Goal: Browse casually: Explore the website without a specific task or goal

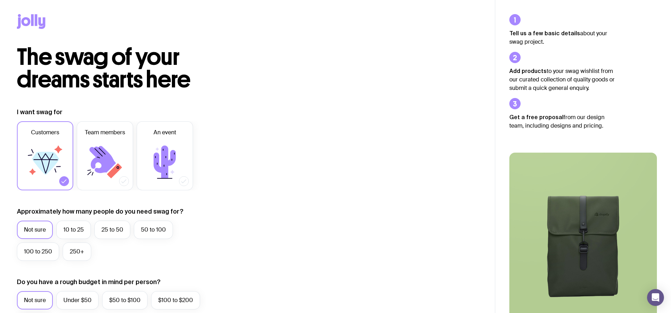
click at [34, 22] on icon at bounding box center [31, 21] width 29 height 15
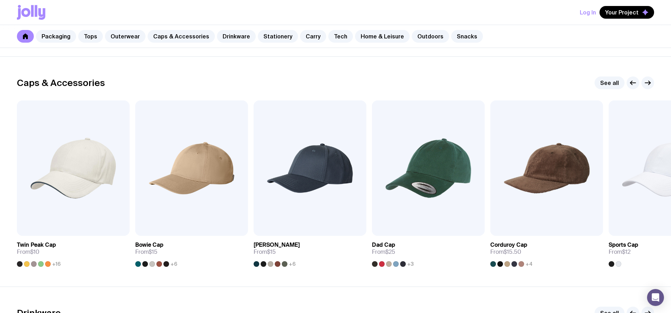
scroll to position [778, 0]
click at [646, 83] on icon "button" at bounding box center [648, 82] width 8 height 8
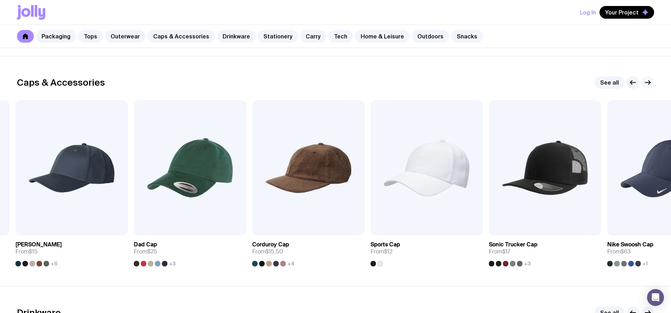
click at [648, 85] on icon "button" at bounding box center [648, 82] width 8 height 8
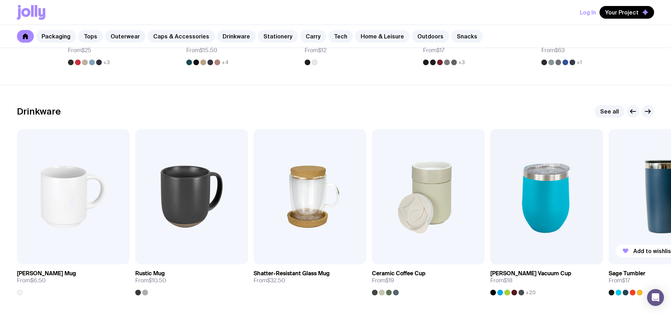
scroll to position [981, 0]
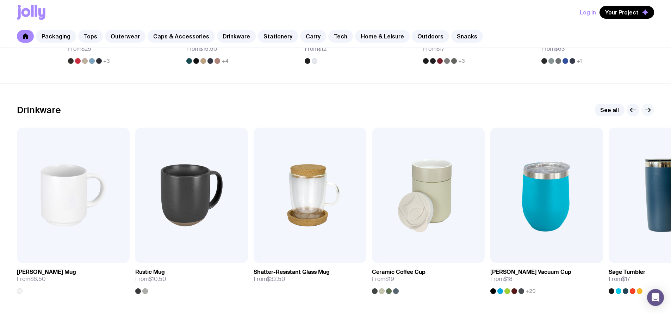
click at [649, 113] on icon "button" at bounding box center [648, 110] width 8 height 8
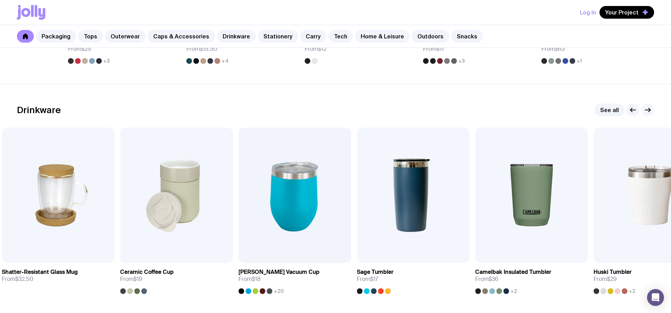
click at [649, 113] on icon "button" at bounding box center [648, 110] width 8 height 8
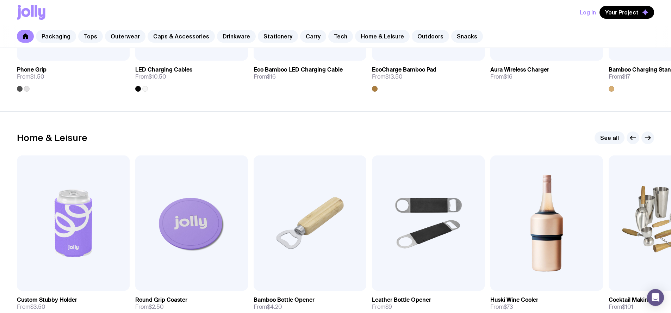
scroll to position [1900, 0]
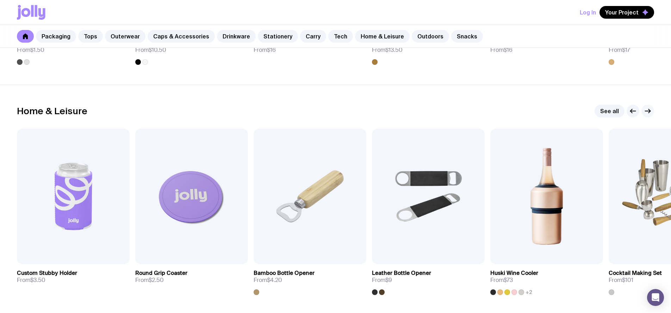
click at [649, 114] on icon "button" at bounding box center [648, 111] width 8 height 8
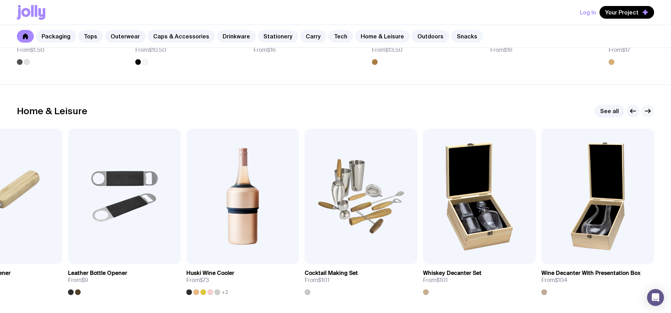
click at [649, 114] on icon "button" at bounding box center [648, 111] width 8 height 8
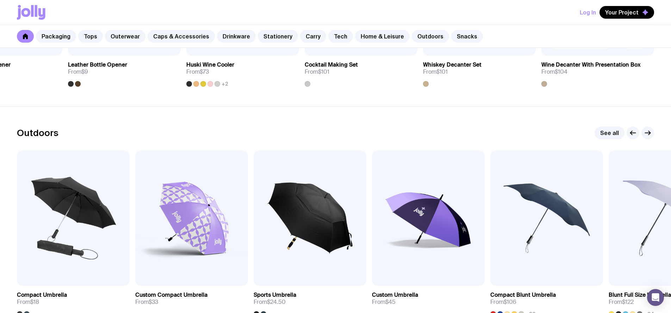
scroll to position [2135, 0]
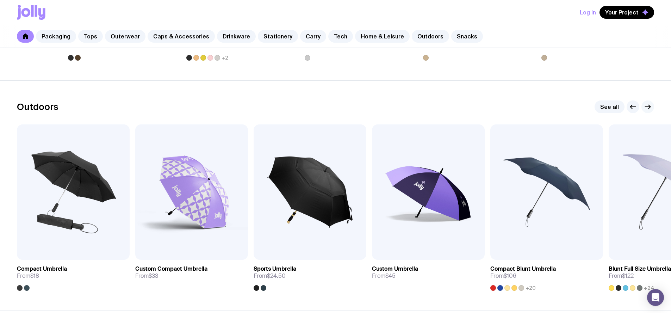
click at [648, 107] on icon "button" at bounding box center [648, 107] width 5 height 0
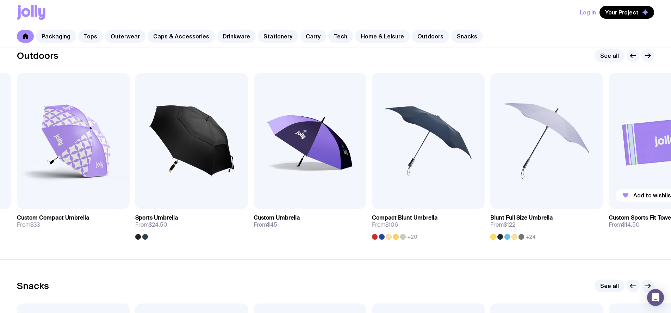
scroll to position [2344, 0]
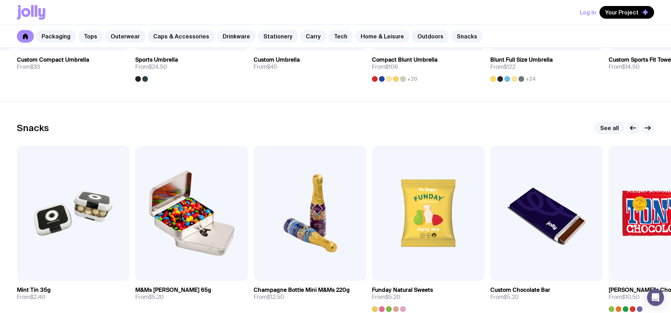
click at [647, 125] on icon "button" at bounding box center [648, 128] width 8 height 8
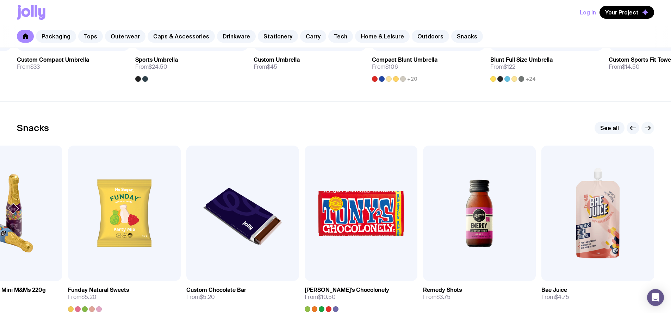
click at [647, 125] on icon "button" at bounding box center [648, 128] width 8 height 8
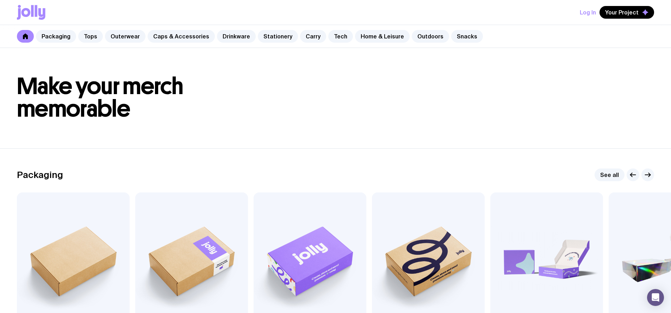
scroll to position [0, 0]
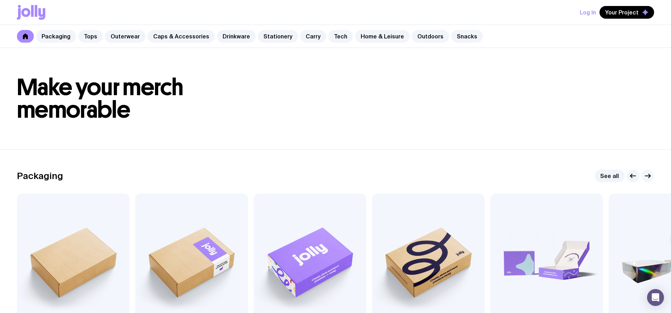
click at [646, 175] on icon "button" at bounding box center [648, 176] width 8 height 8
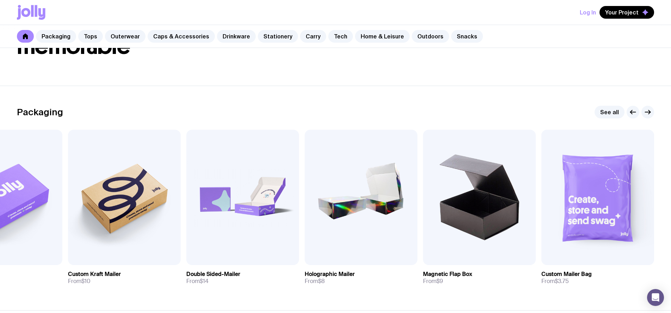
scroll to position [65, 0]
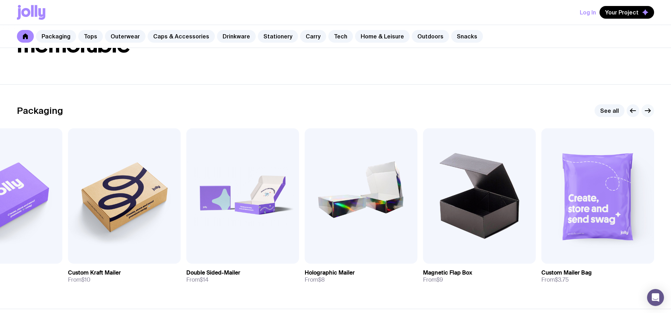
click at [650, 111] on icon "button" at bounding box center [648, 111] width 5 height 0
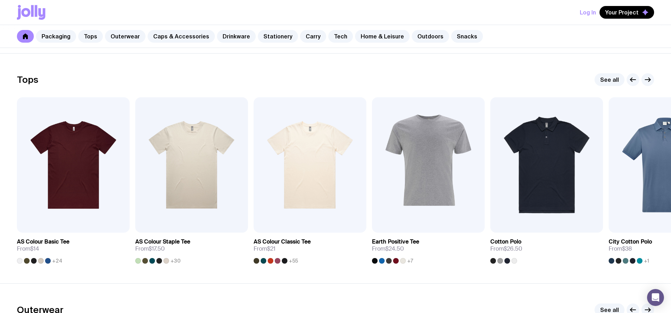
scroll to position [325, 0]
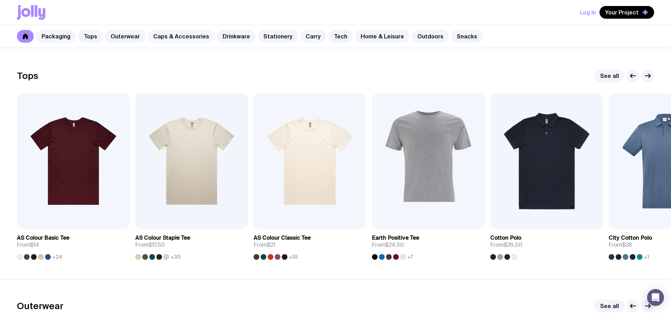
click at [168, 38] on link "Caps & Accessories" at bounding box center [181, 36] width 67 height 13
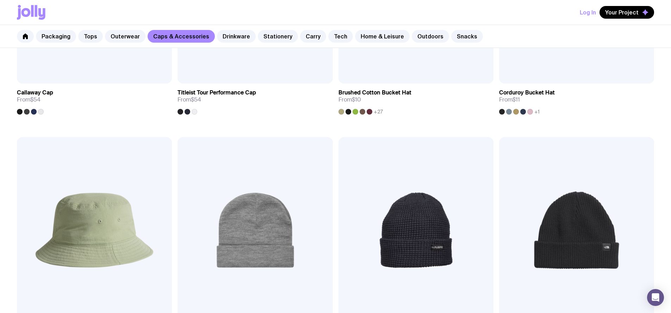
scroll to position [766, 0]
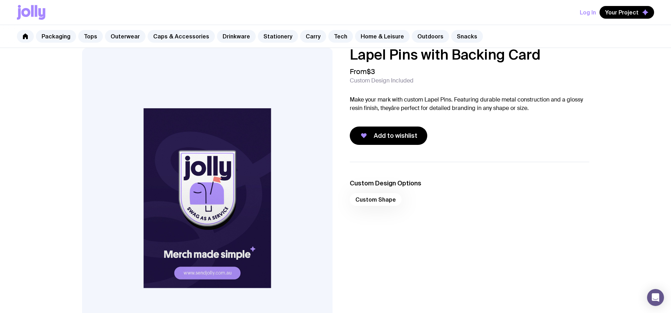
scroll to position [22, 0]
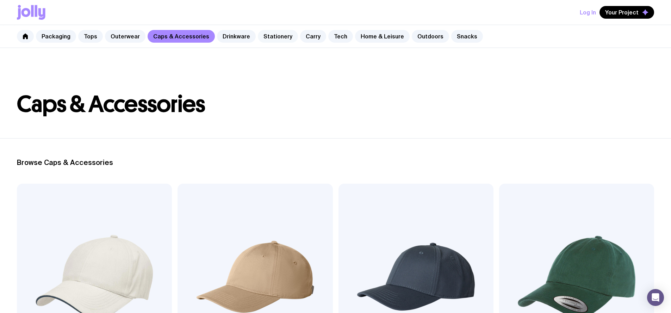
click at [267, 35] on link "Stationery" at bounding box center [278, 36] width 40 height 13
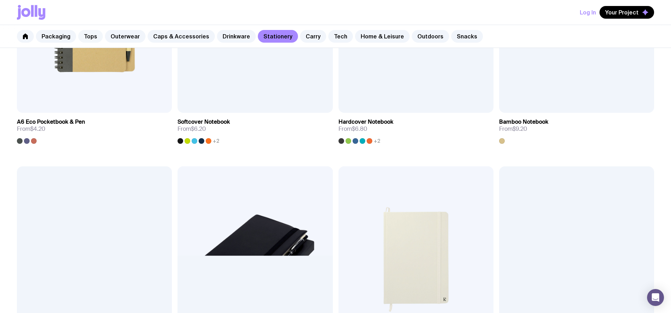
scroll to position [737, 0]
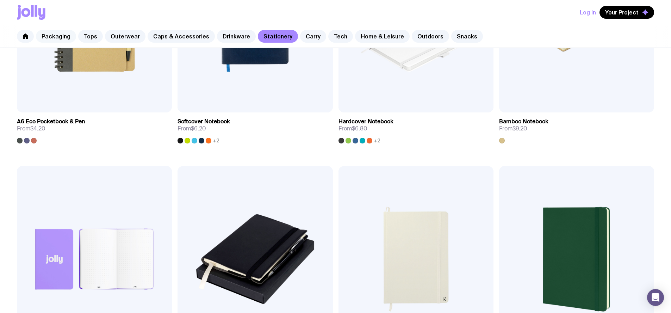
click at [66, 36] on link "Packaging" at bounding box center [56, 36] width 40 height 13
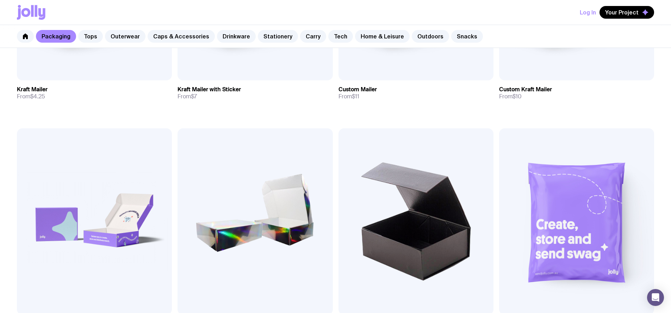
scroll to position [313, 0]
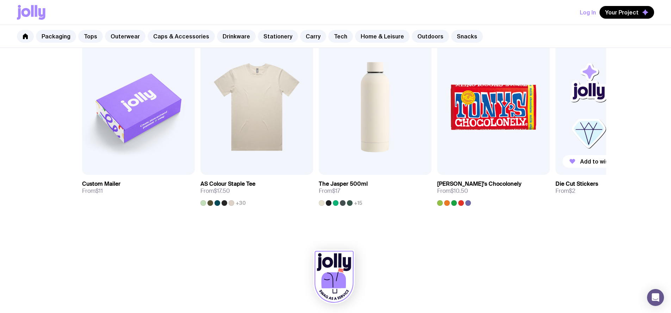
scroll to position [369, 0]
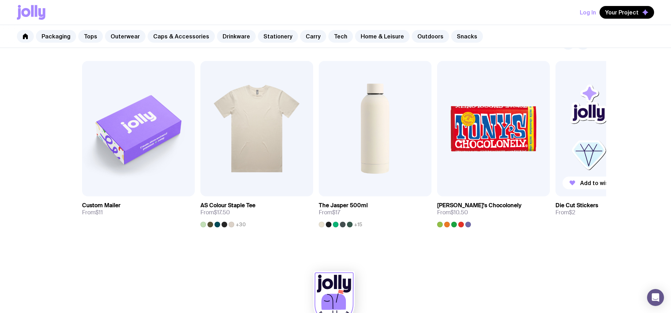
click at [566, 150] on img at bounding box center [612, 128] width 113 height 135
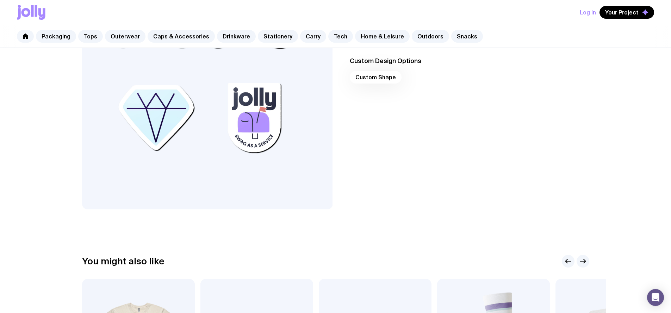
scroll to position [152, 0]
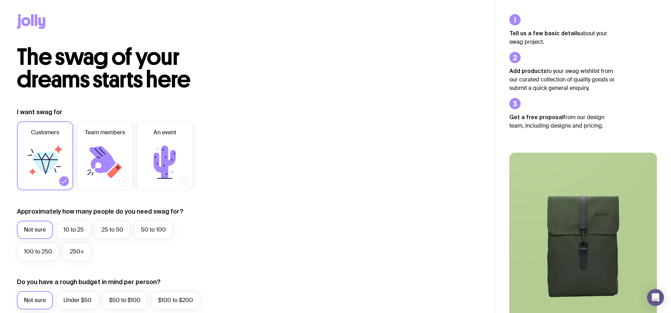
click at [30, 24] on icon at bounding box center [31, 21] width 29 height 15
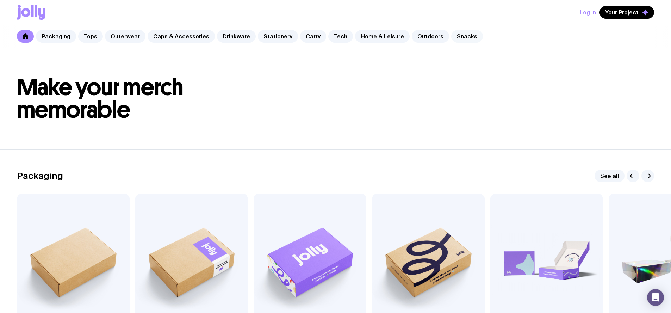
click at [462, 35] on link "Snacks" at bounding box center [467, 36] width 32 height 13
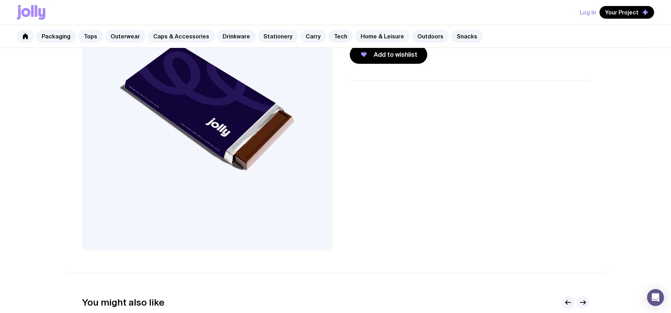
click at [202, 156] on img at bounding box center [207, 100] width 251 height 301
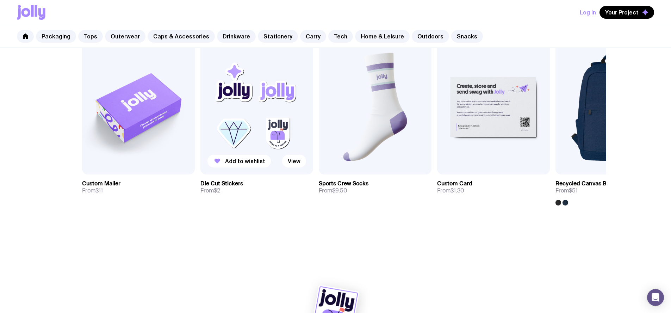
scroll to position [394, 0]
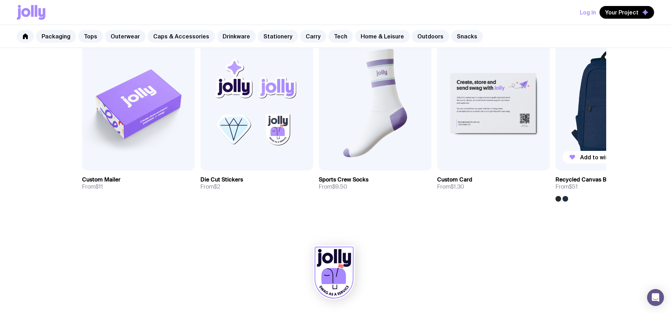
click at [588, 133] on img at bounding box center [612, 102] width 113 height 135
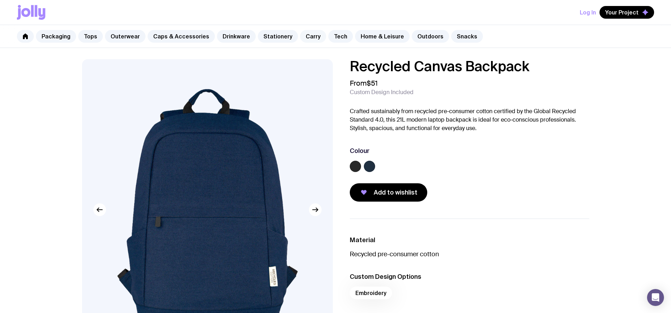
click at [302, 35] on link "Carry" at bounding box center [313, 36] width 26 height 13
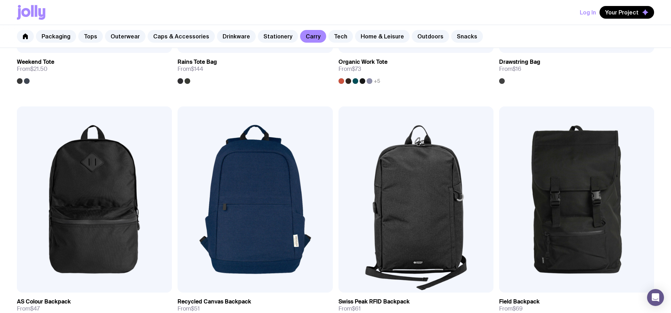
scroll to position [487, 0]
